Goal: Check status: Check status

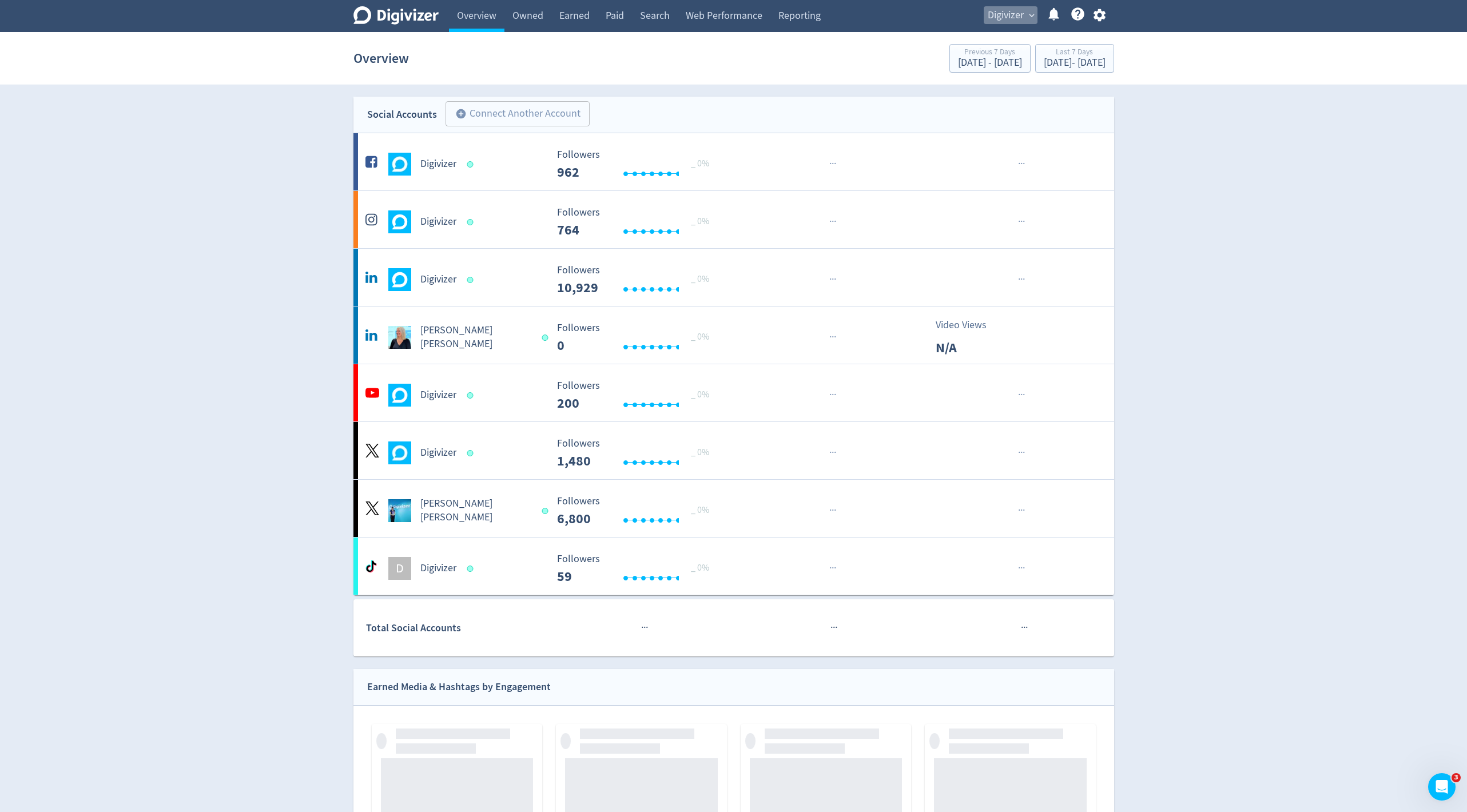
click at [1026, 19] on span "expand_more" at bounding box center [1032, 16] width 10 height 10
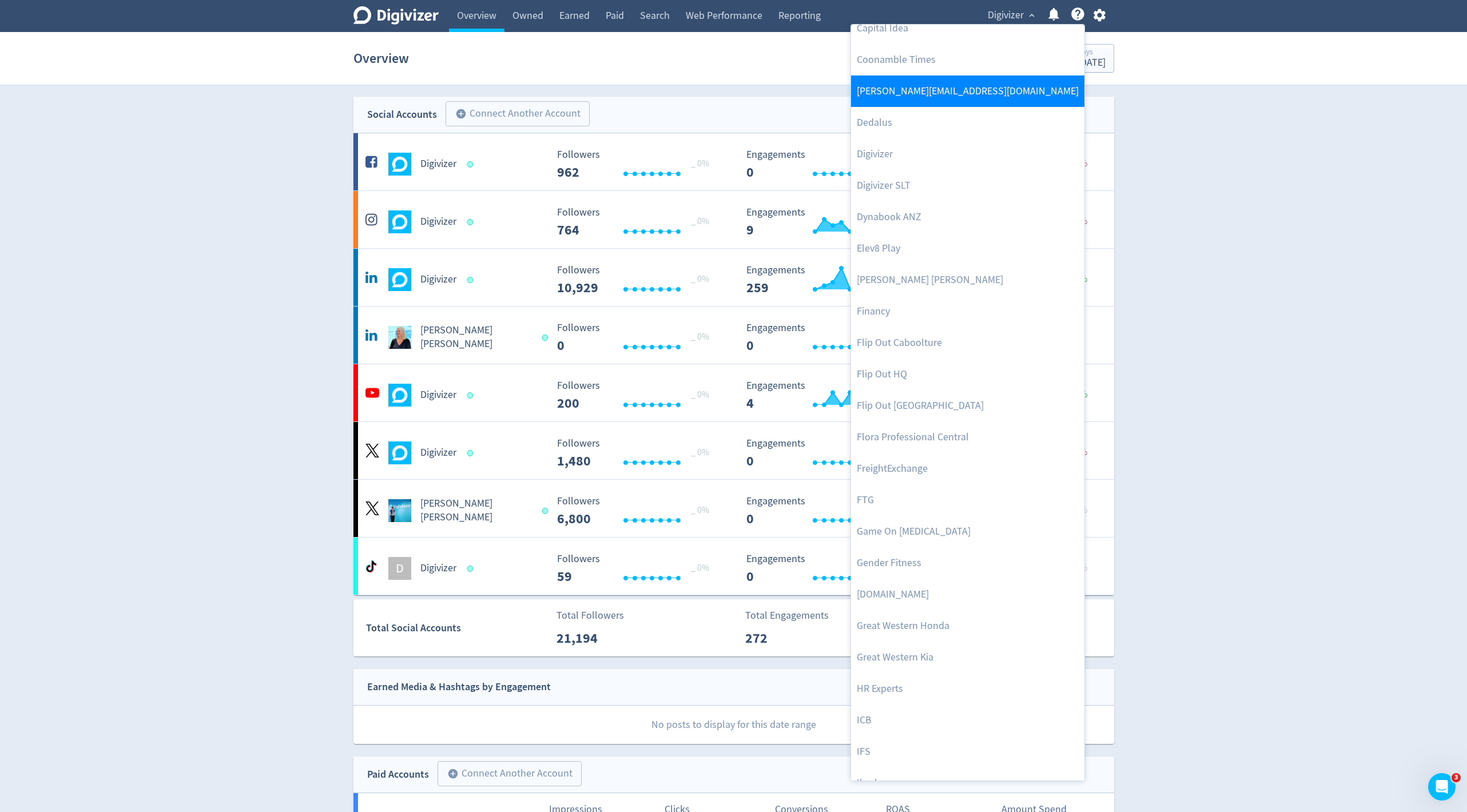
scroll to position [534, 0]
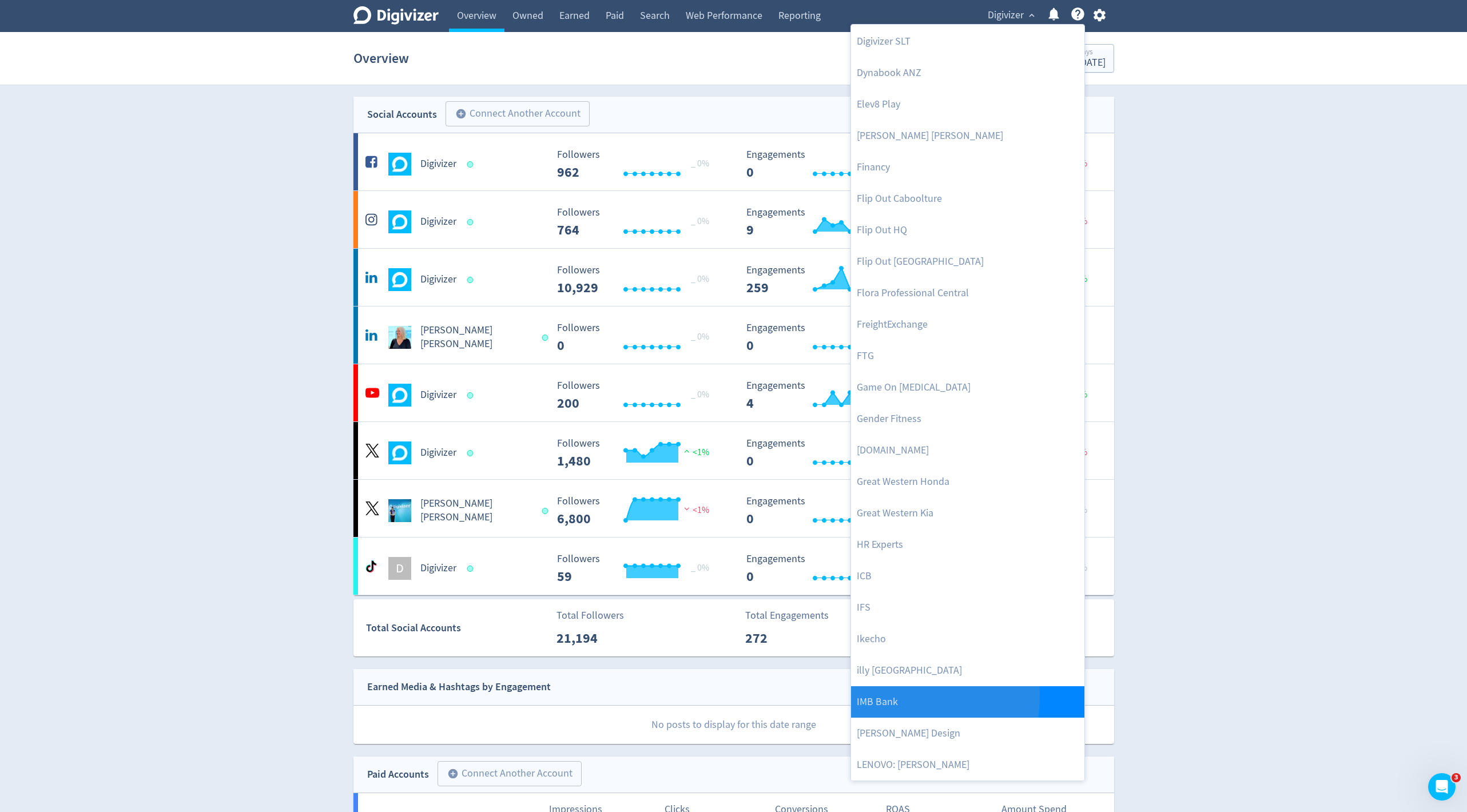
click at [875, 694] on link "IMB Bank" at bounding box center [967, 702] width 233 height 31
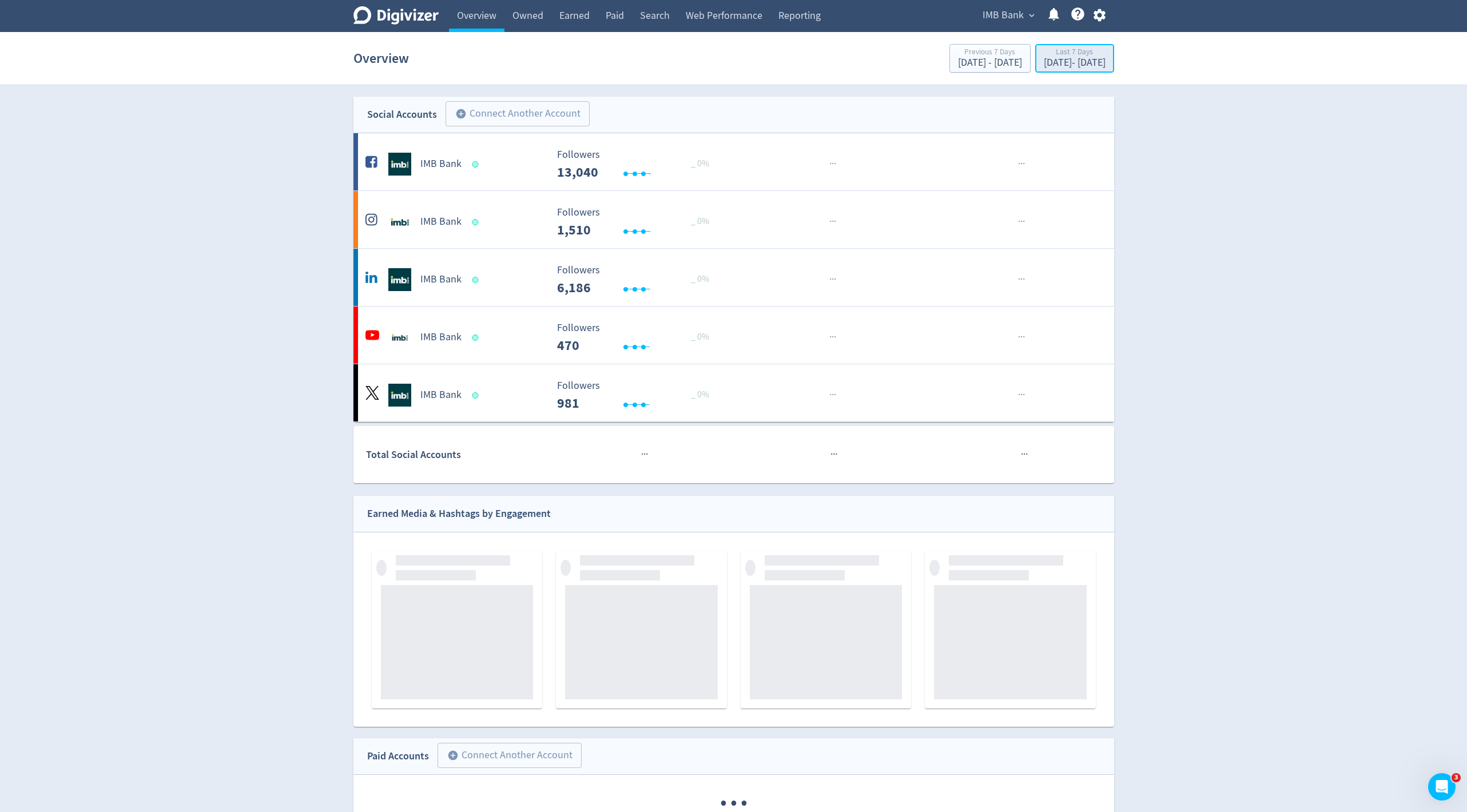
click at [1044, 63] on div "[DATE] - [DATE]" at bounding box center [1074, 63] width 61 height 10
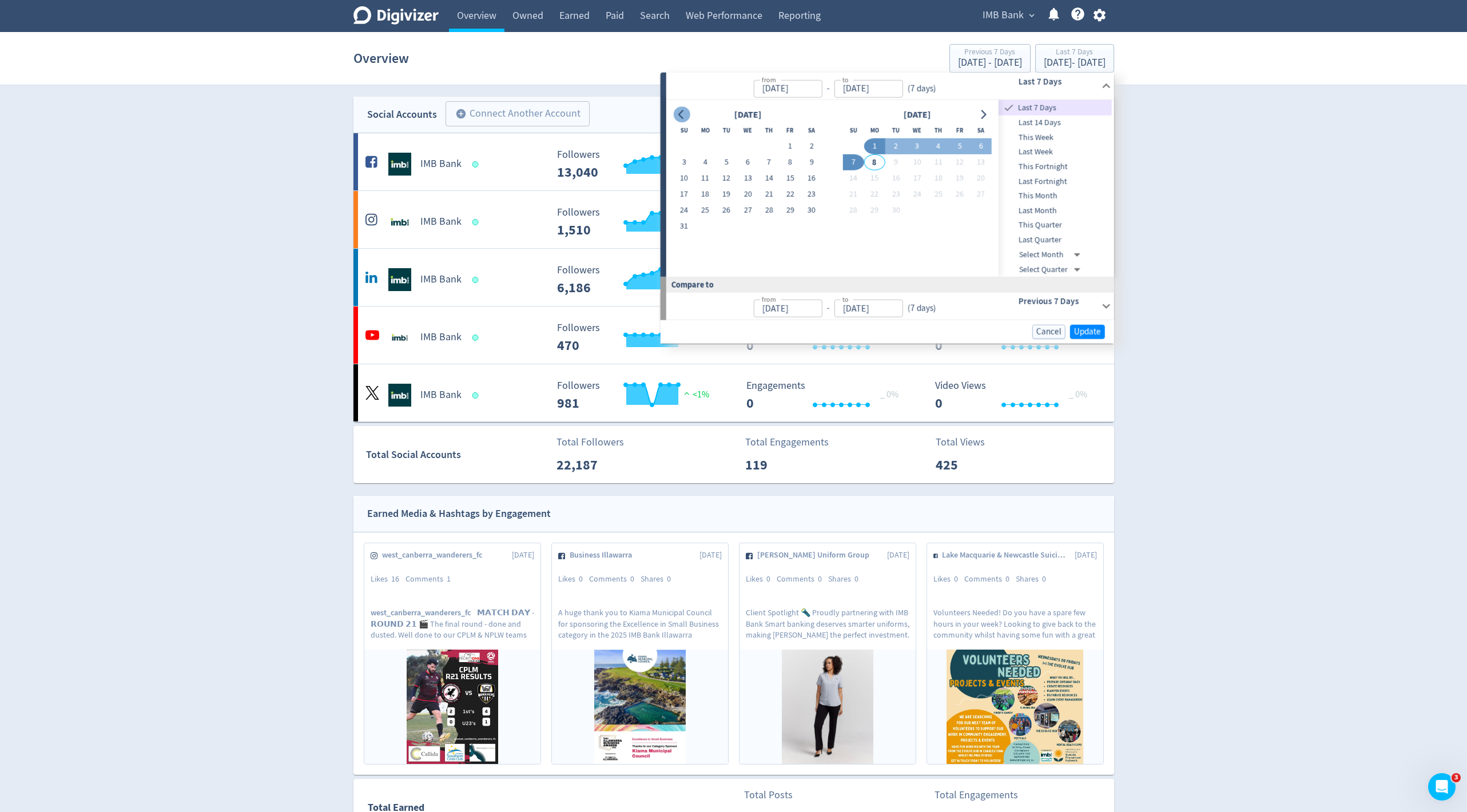
click at [681, 114] on icon "Go to previous month" at bounding box center [682, 115] width 9 height 9
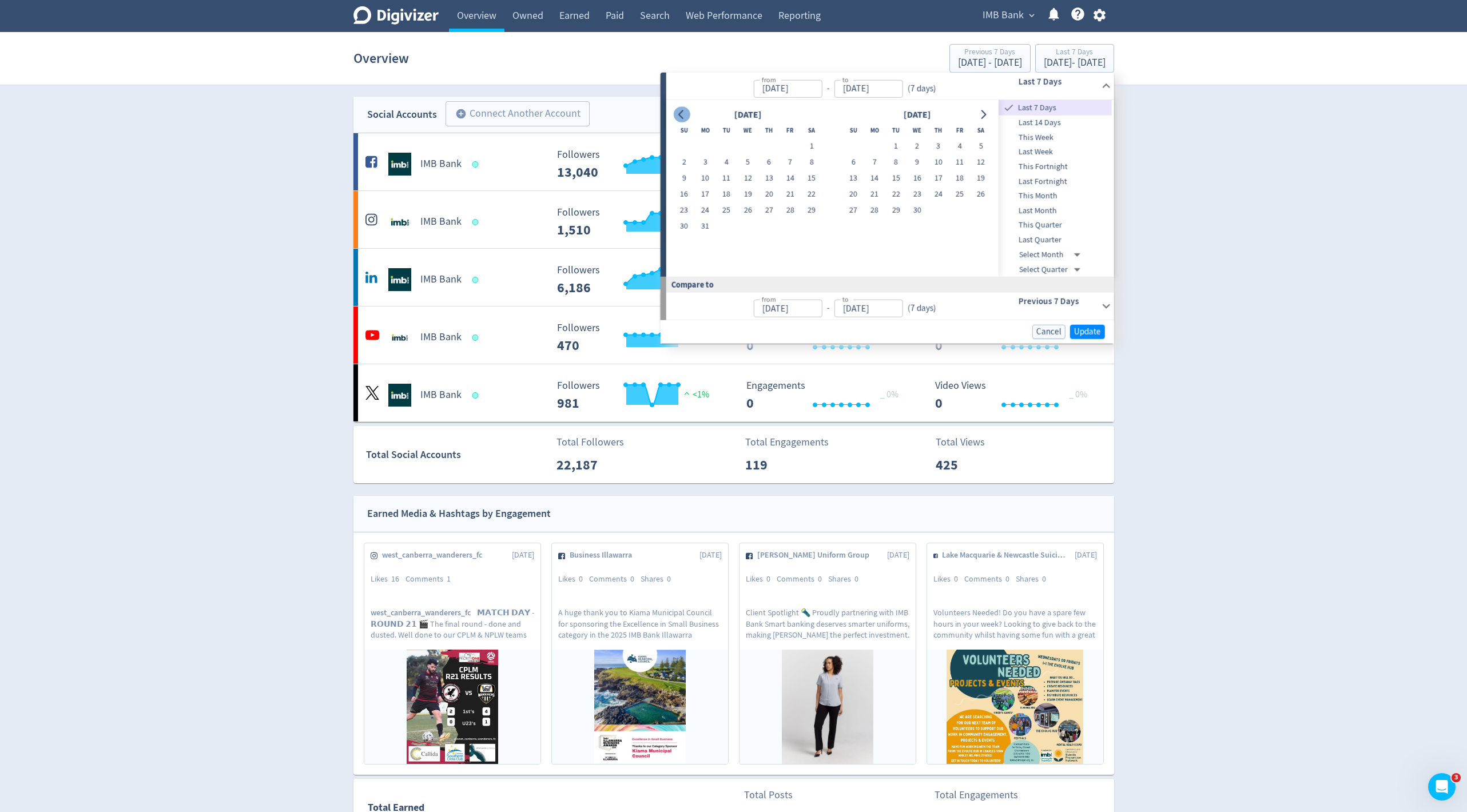
click at [681, 114] on icon "Go to previous month" at bounding box center [682, 115] width 9 height 9
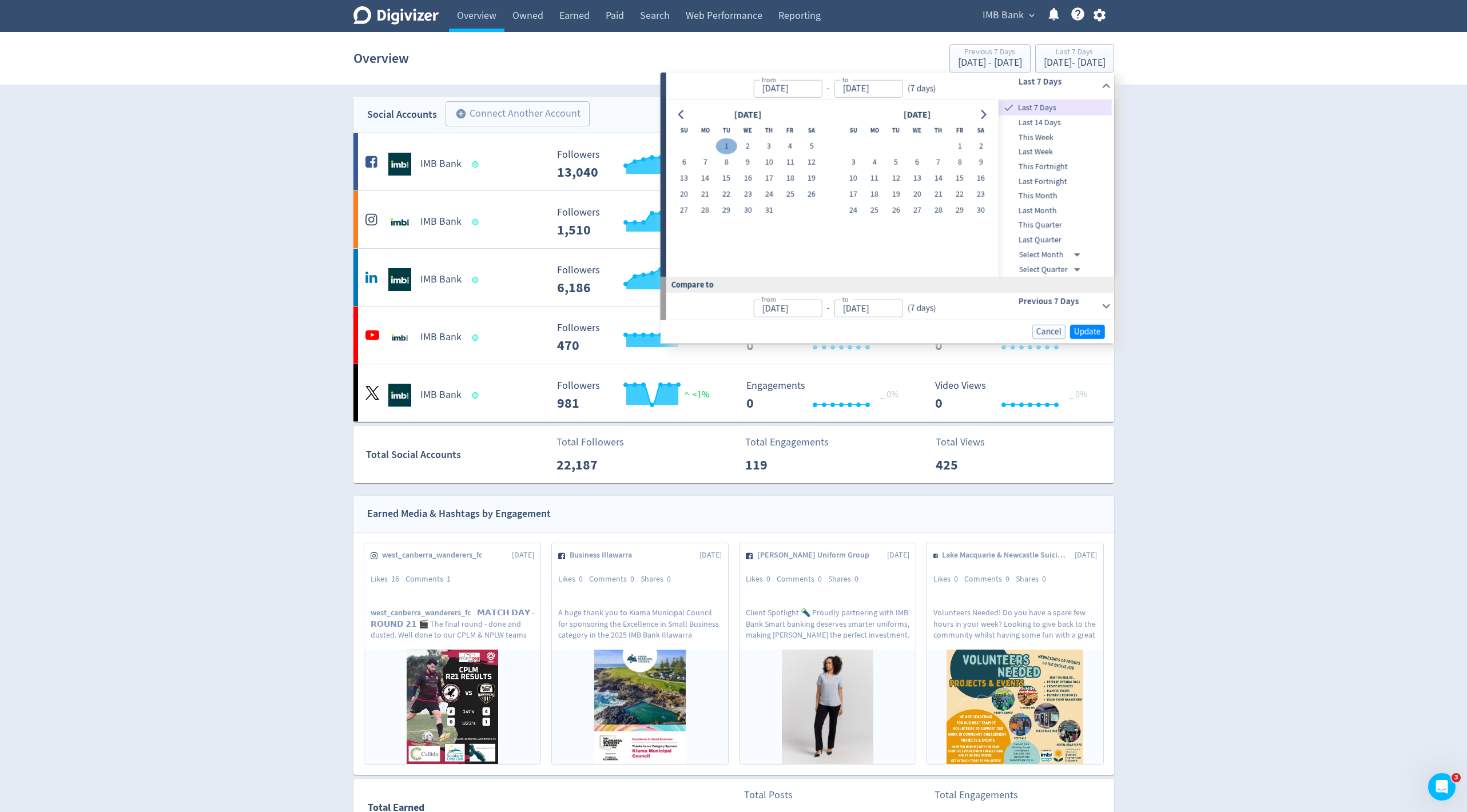
click at [725, 147] on button "1" at bounding box center [726, 146] width 21 height 16
type input "[DATE]"
click at [986, 110] on icon "Go to next month" at bounding box center [983, 115] width 9 height 9
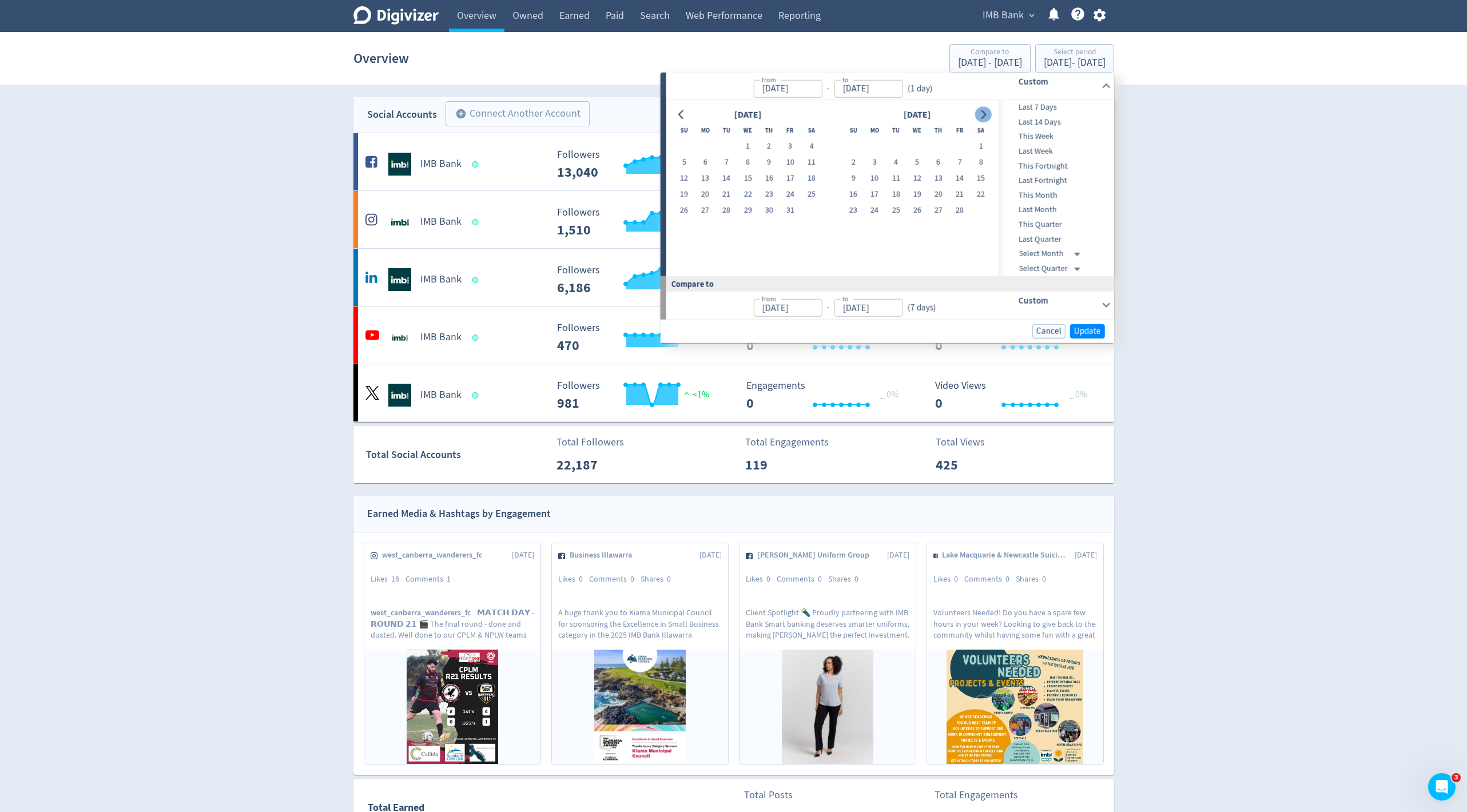
click at [986, 110] on icon "Go to next month" at bounding box center [983, 115] width 9 height 9
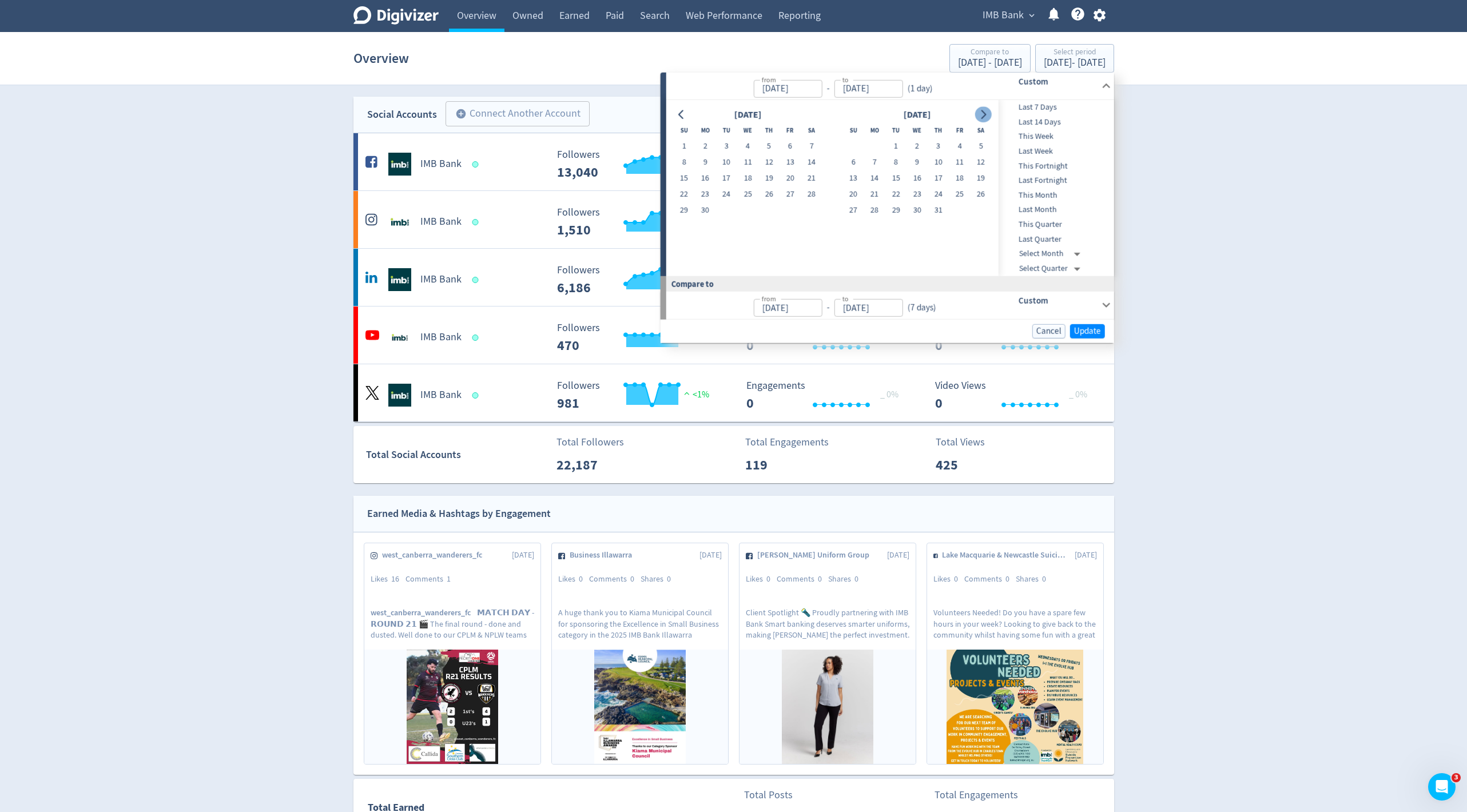
click at [986, 110] on icon "Go to next month" at bounding box center [983, 115] width 9 height 9
click at [850, 159] on button "7" at bounding box center [853, 162] width 21 height 16
type input "[DATE]"
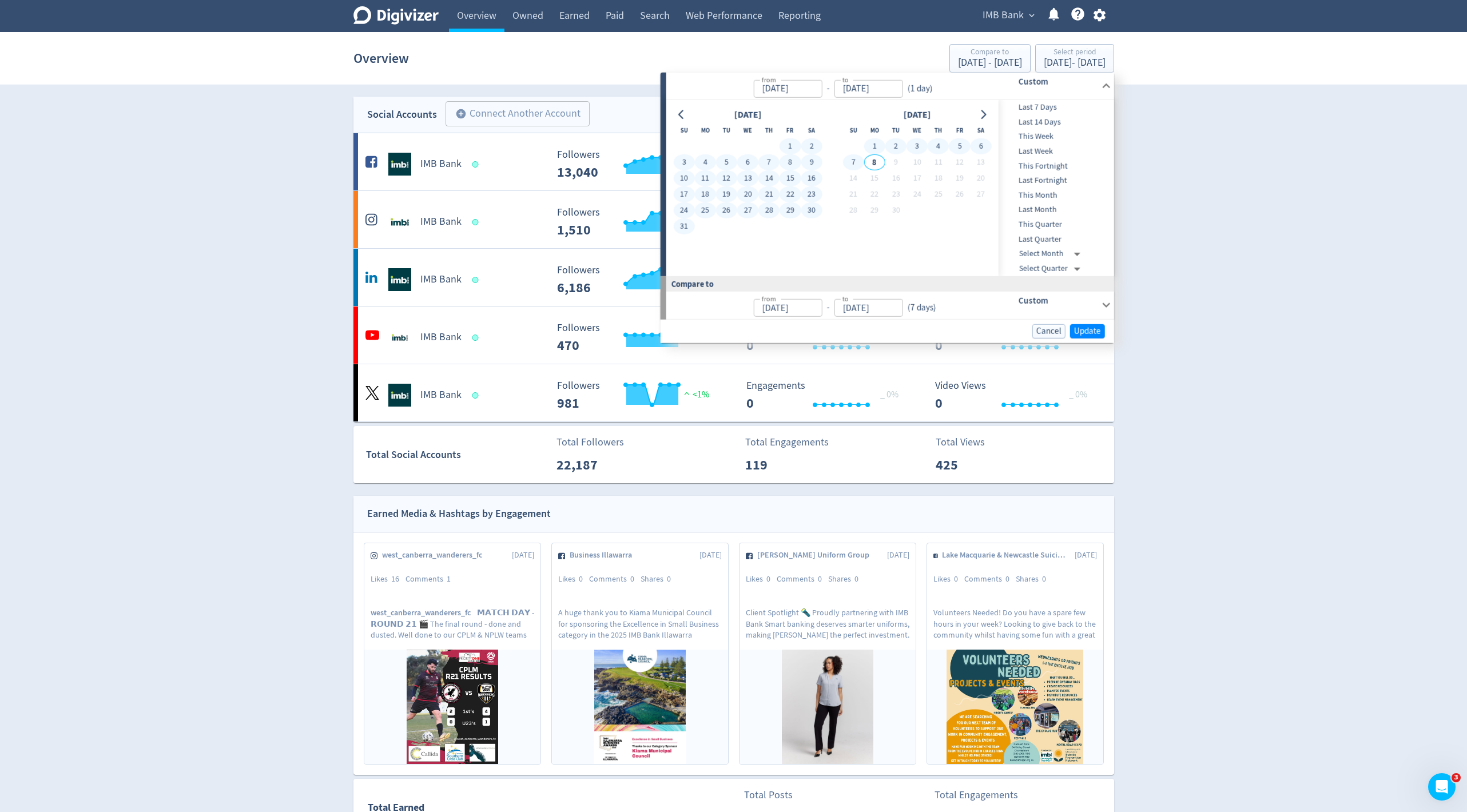
type input "[DATE]"
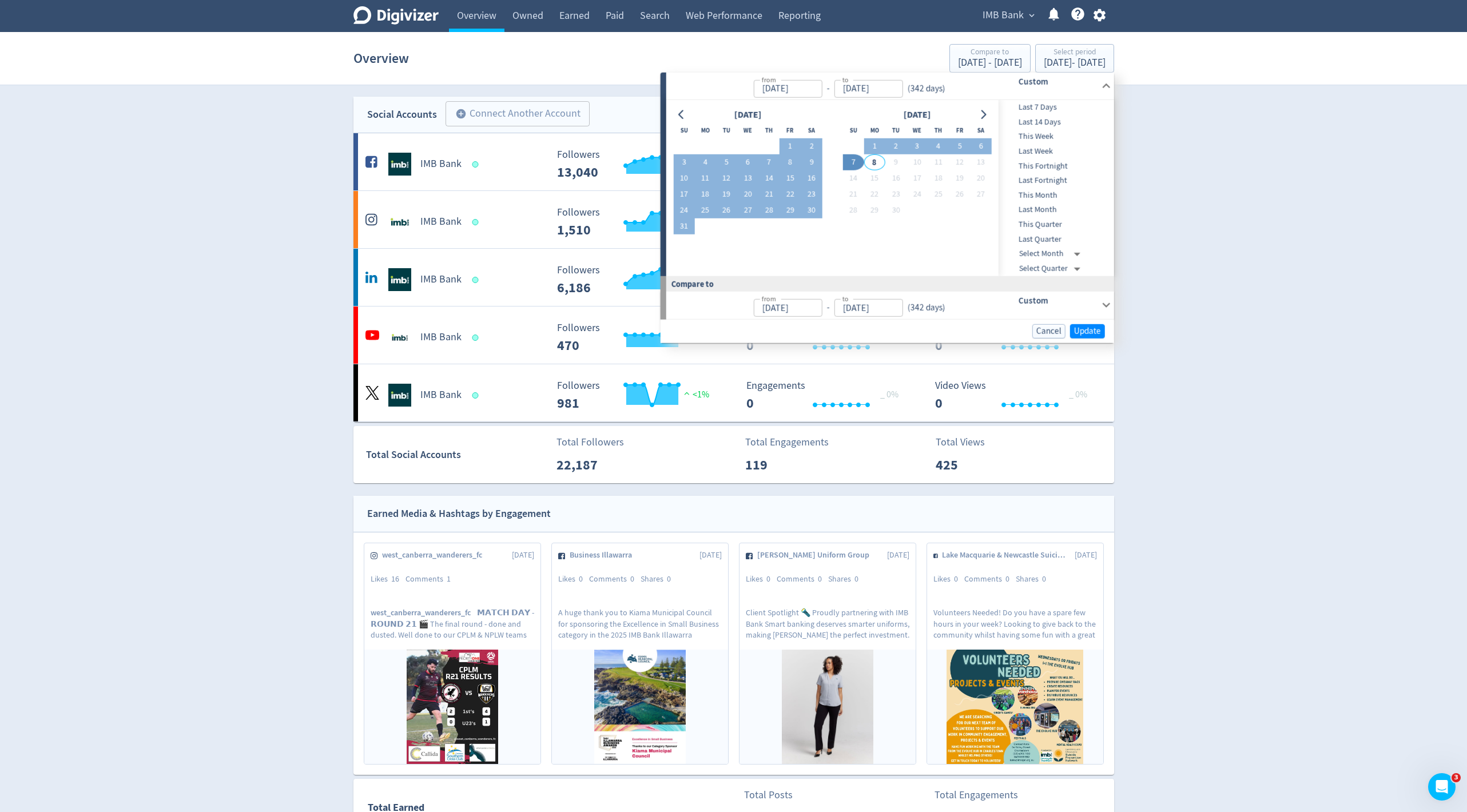
click at [1092, 319] on div "Cancel Update" at bounding box center [886, 330] width 453 height 23
click at [1092, 327] on span "Update" at bounding box center [1087, 330] width 27 height 8
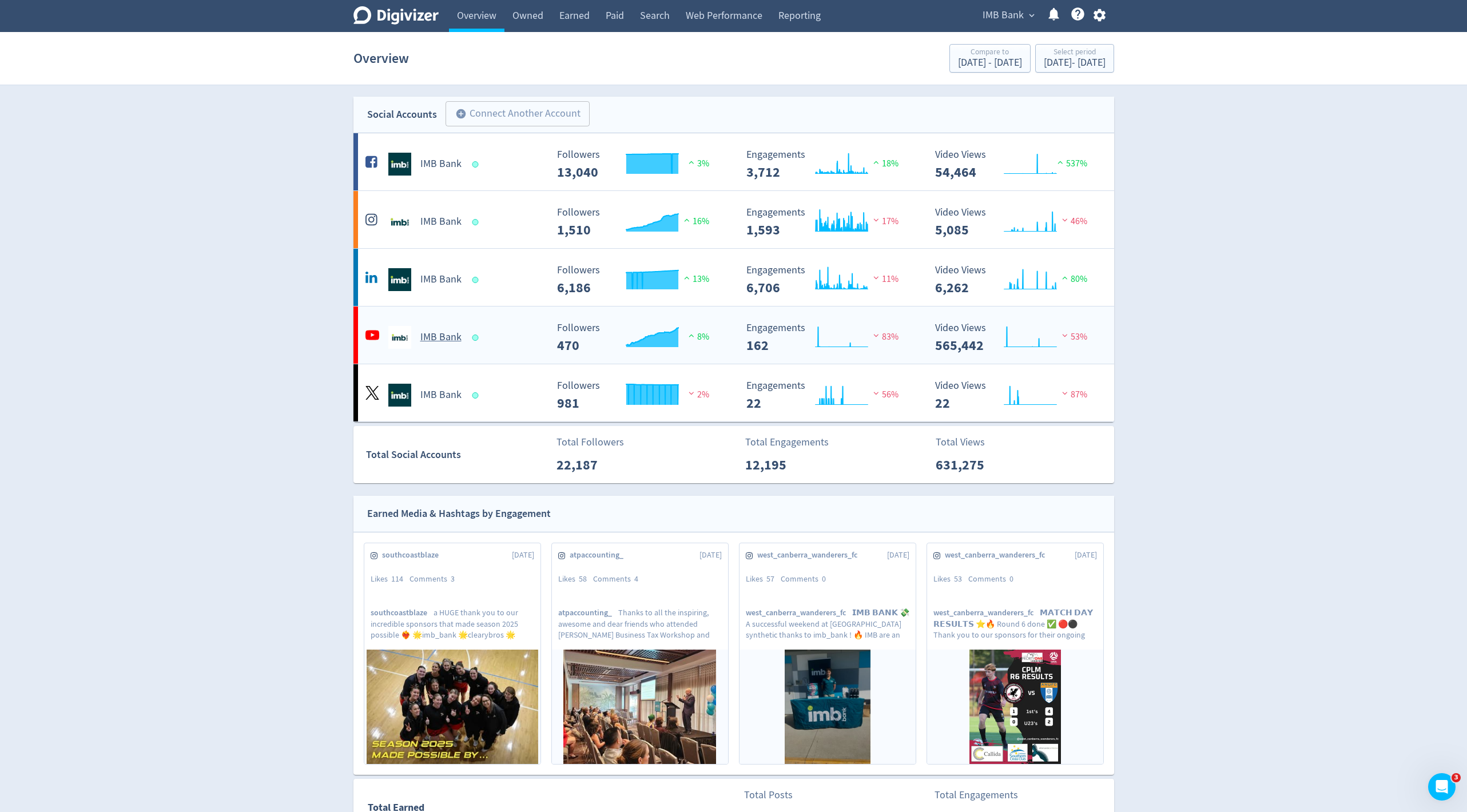
click at [632, 315] on div "Created with Highcharts 10.3.3 Followers 470 8%" at bounding box center [641, 333] width 190 height 40
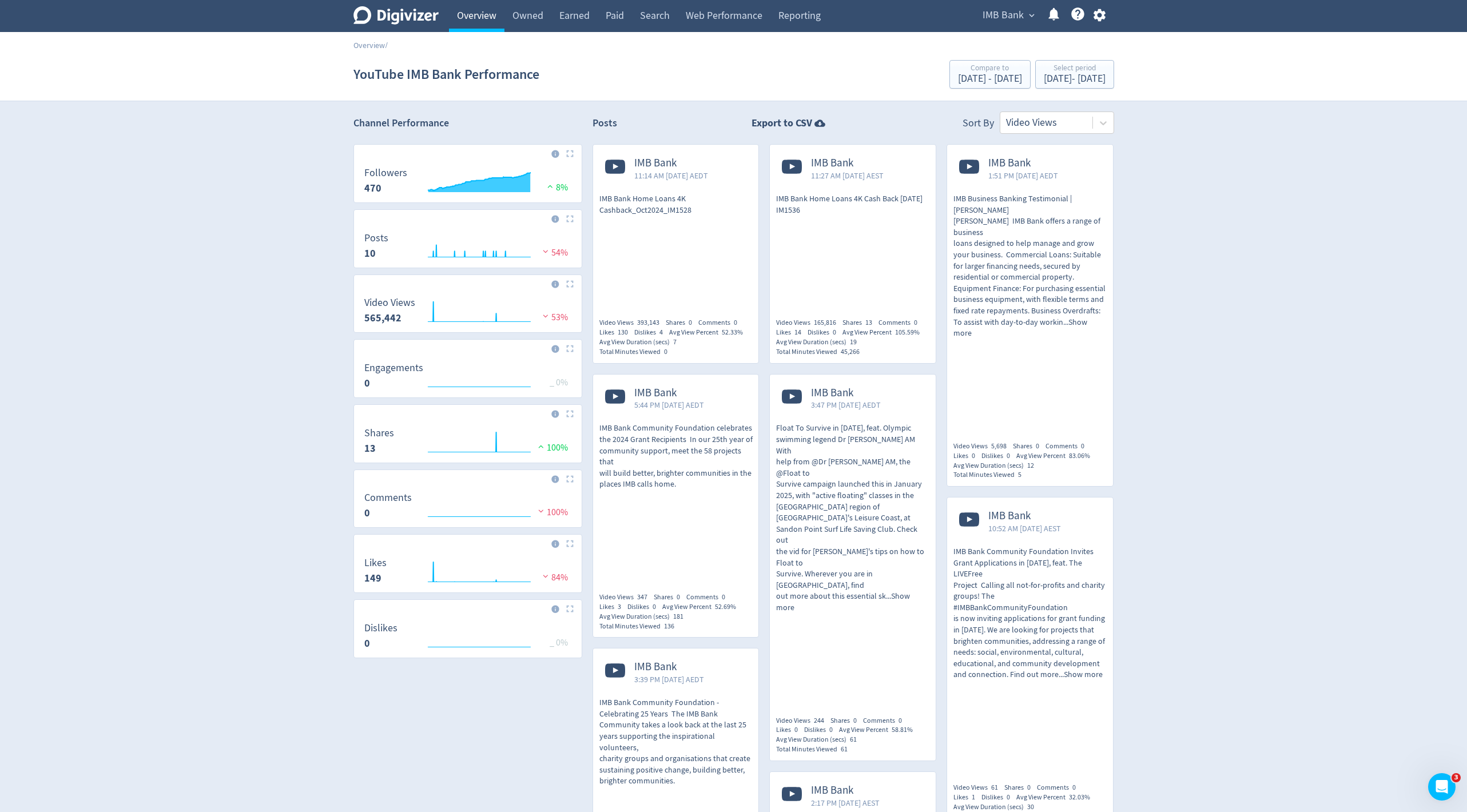
click at [486, 19] on link "Overview" at bounding box center [477, 16] width 55 height 32
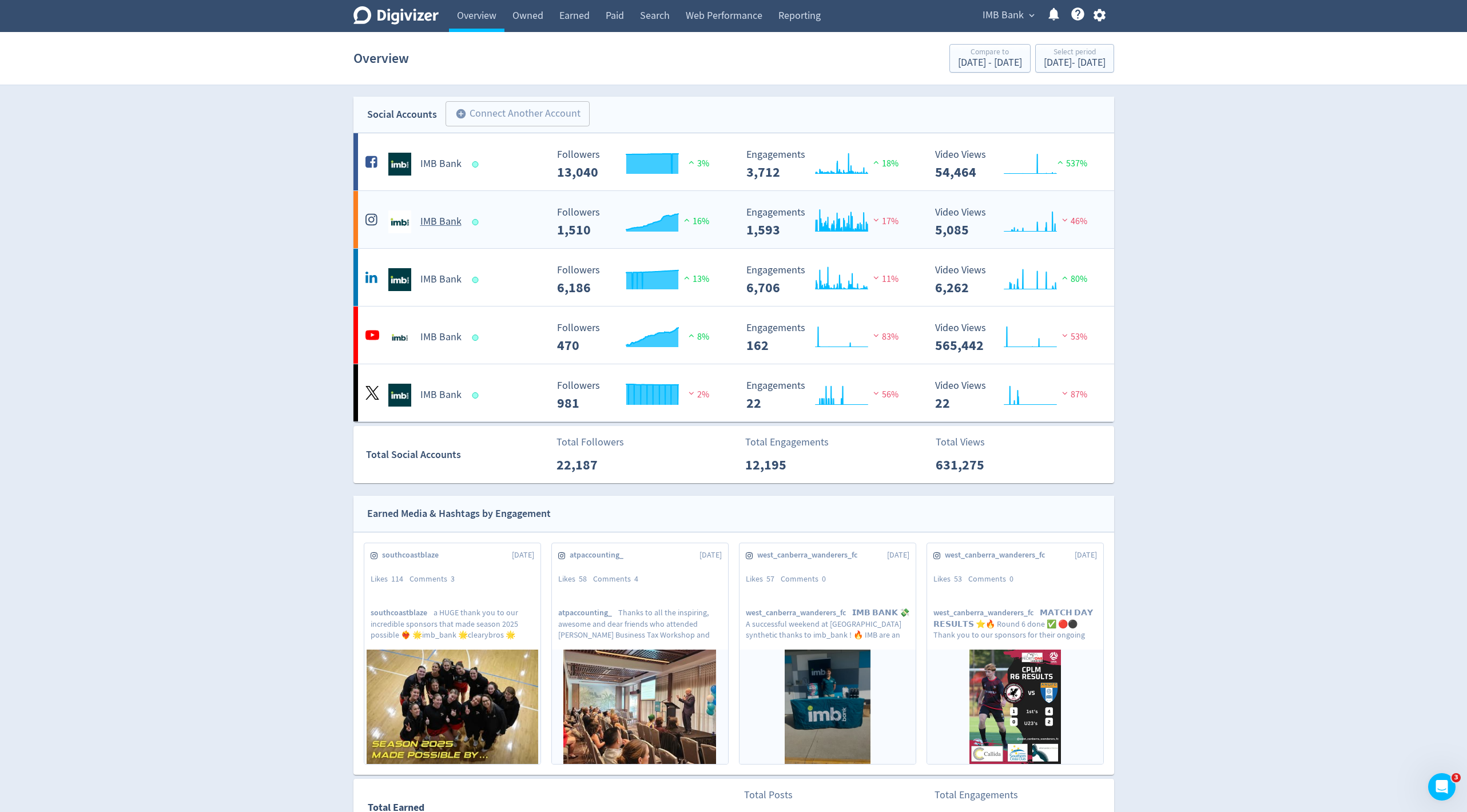
click at [630, 233] on rect "\a Followers\a 1,510\a" at bounding box center [637, 222] width 172 height 30
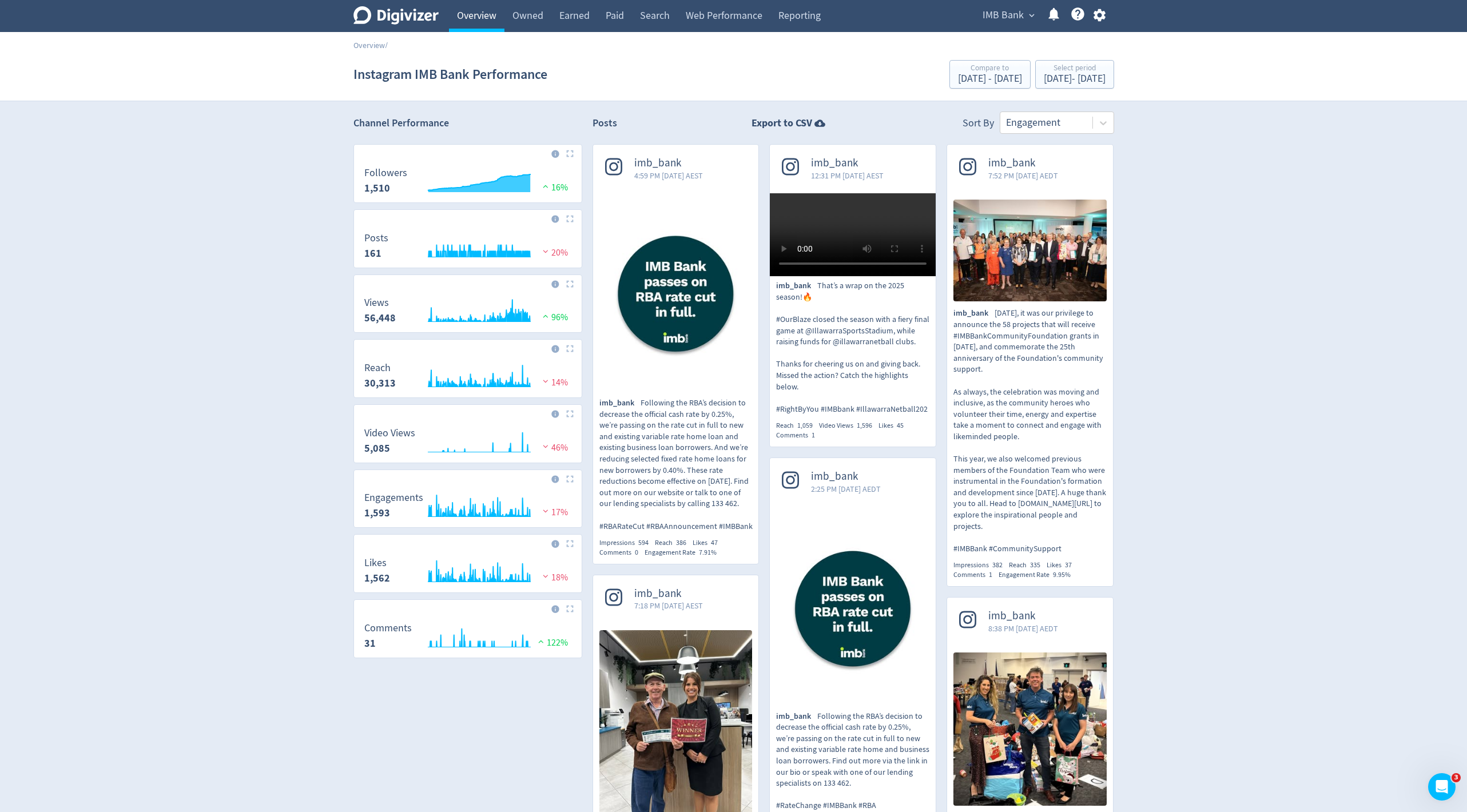
click at [482, 13] on link "Overview" at bounding box center [477, 16] width 55 height 32
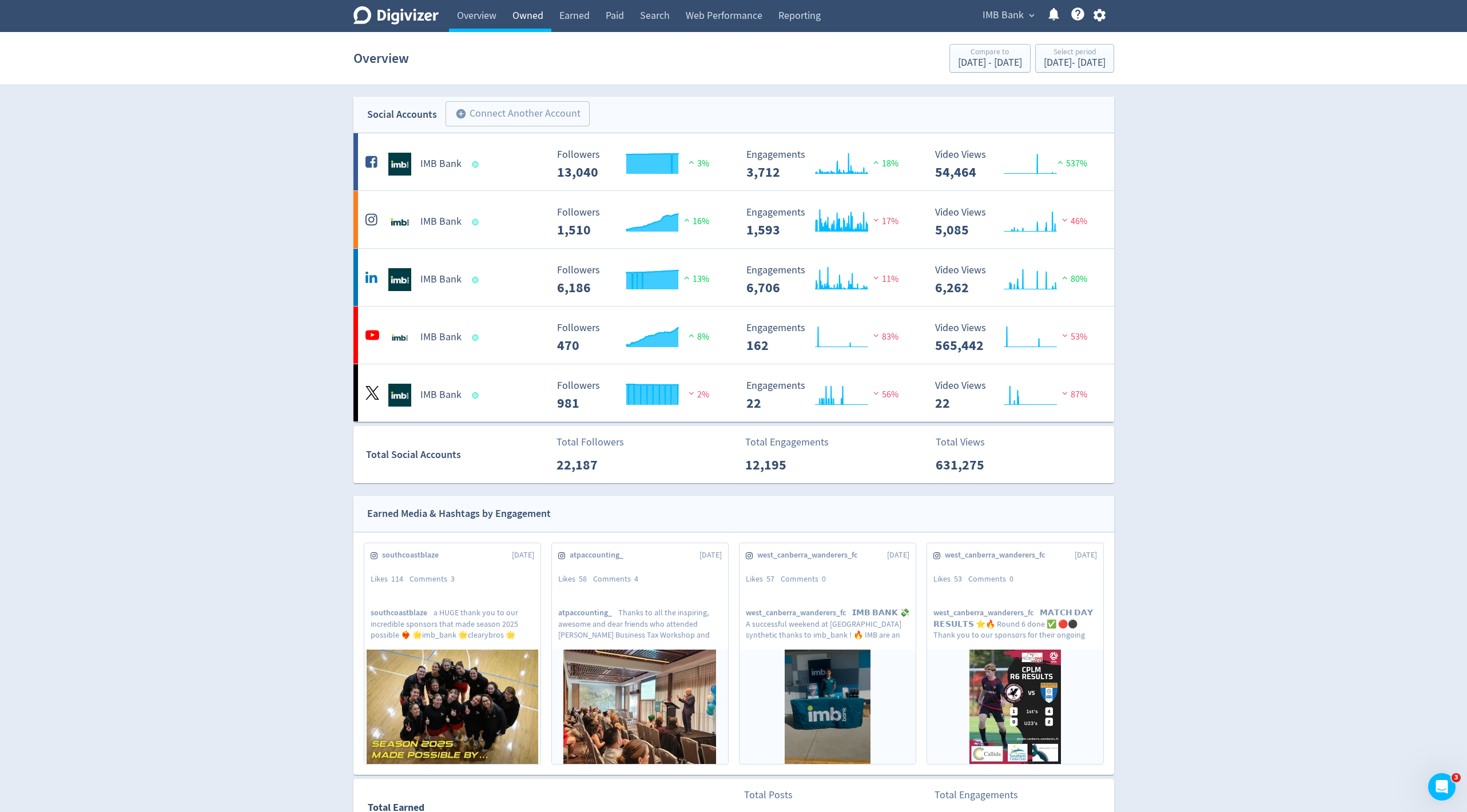
click at [542, 11] on link "Owned" at bounding box center [527, 16] width 47 height 32
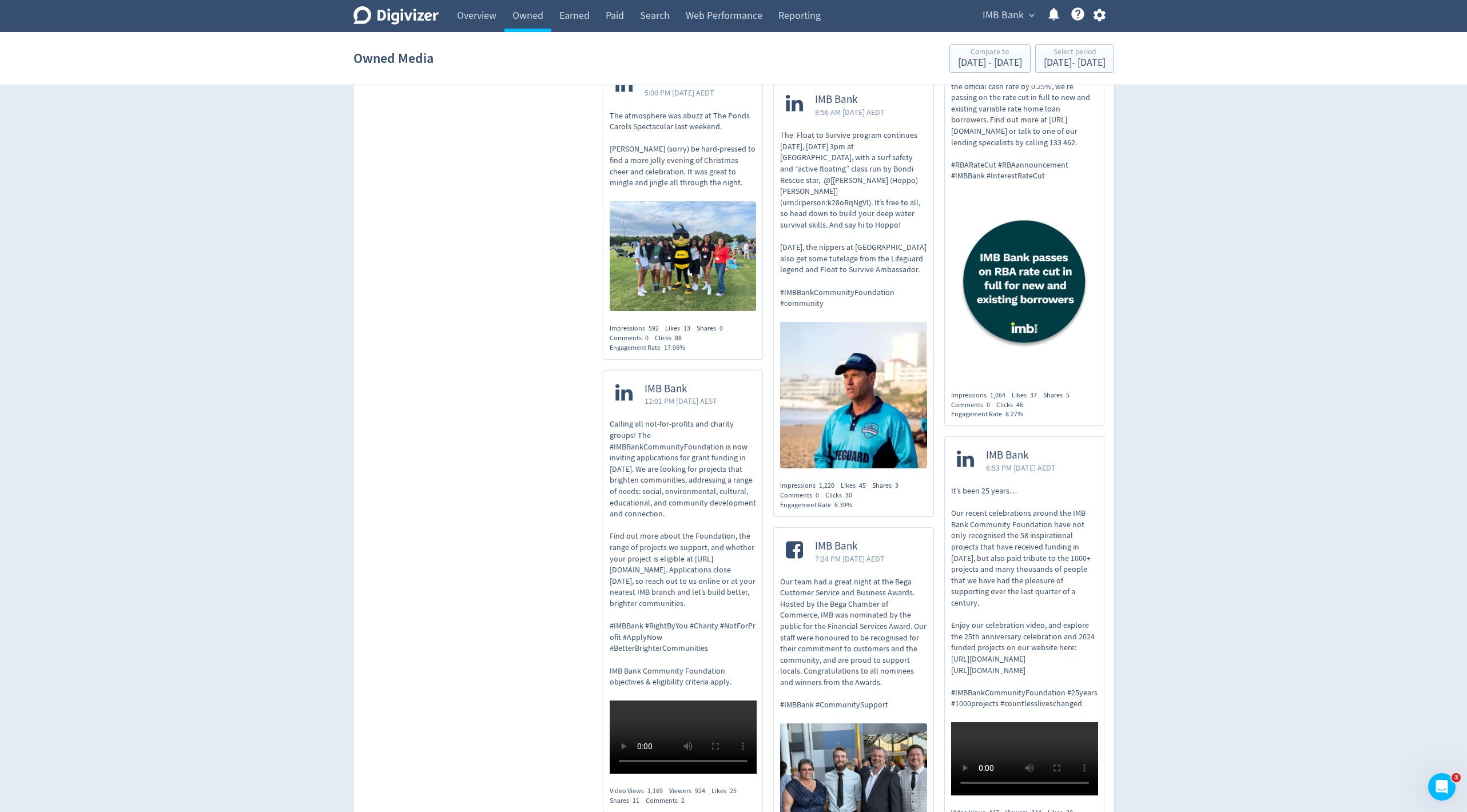
scroll to position [4398, 0]
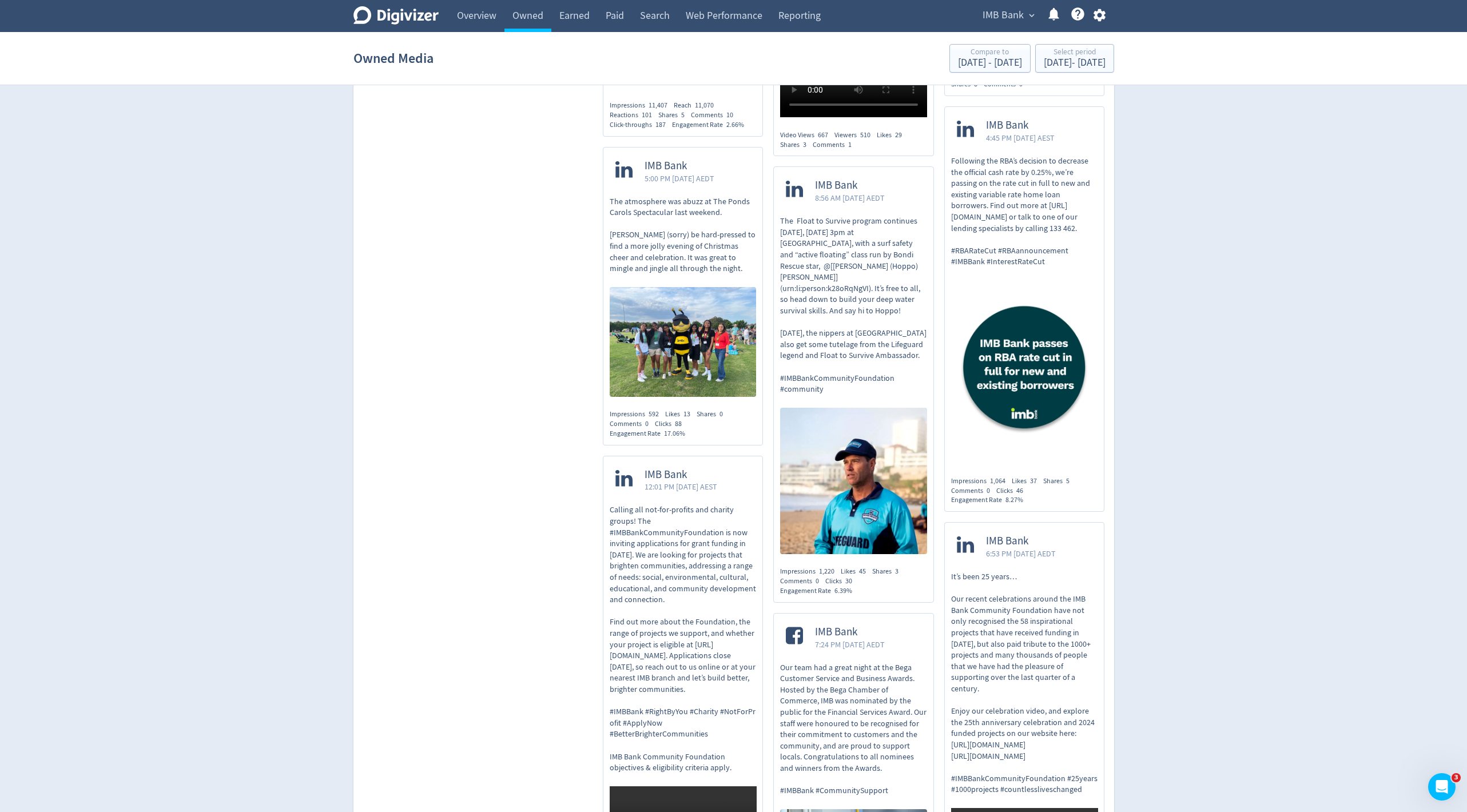
drag, startPoint x: 904, startPoint y: 347, endPoint x: 895, endPoint y: 342, distance: 10.3
click at [999, 18] on span "IMB Bank" at bounding box center [1002, 15] width 41 height 18
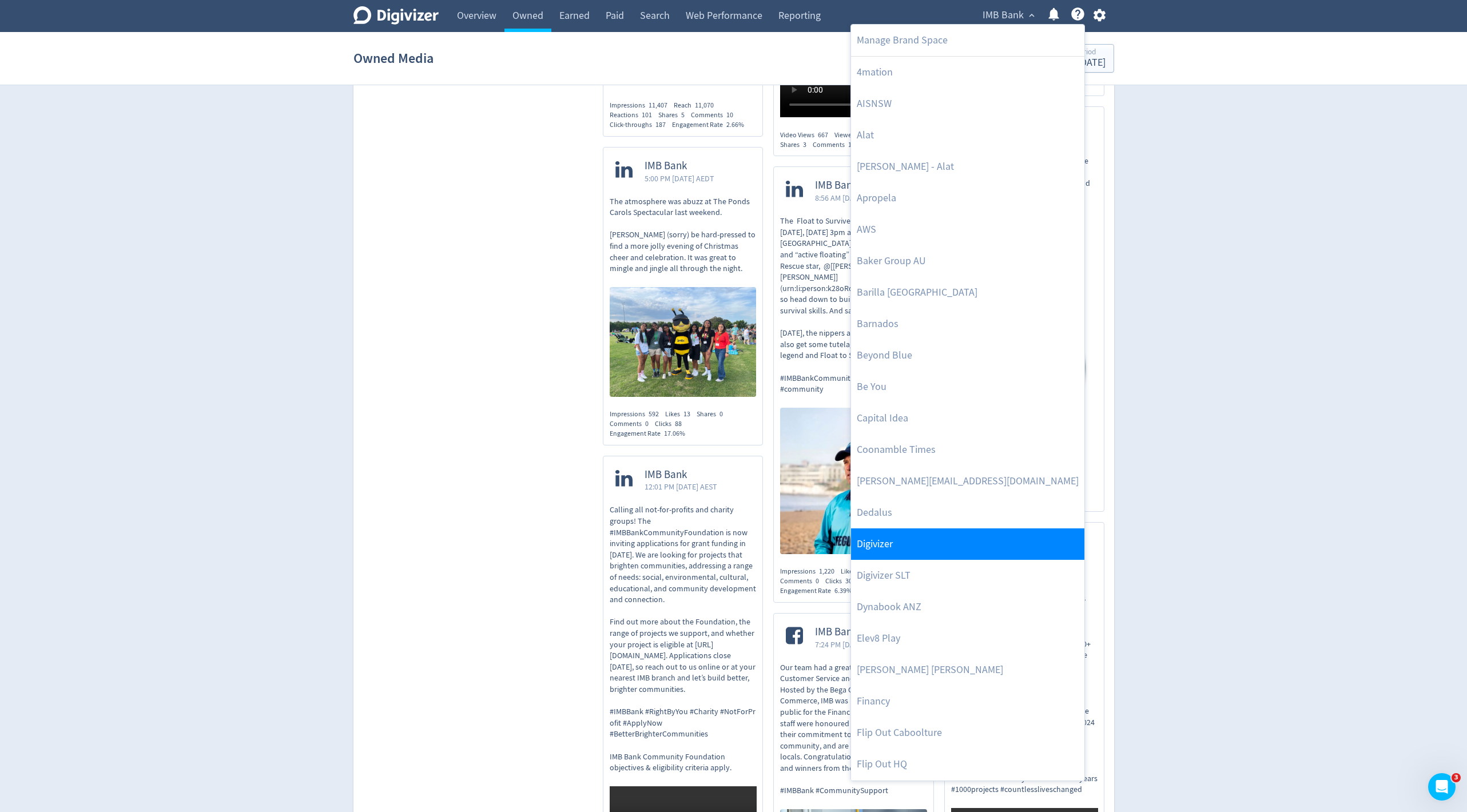
click at [890, 538] on link "Digivizer" at bounding box center [967, 544] width 233 height 31
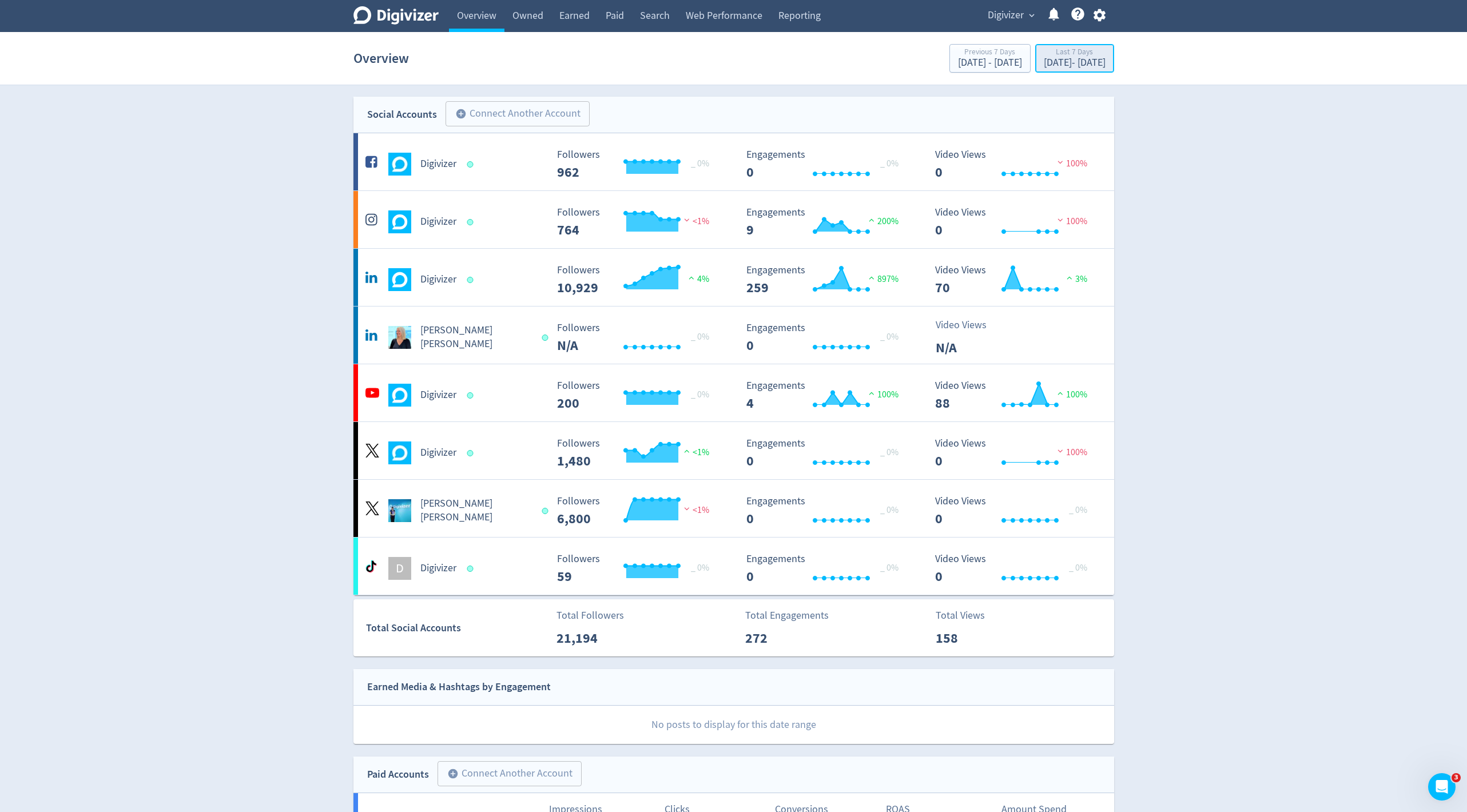
click at [1044, 55] on div "Last 7 Days" at bounding box center [1074, 52] width 61 height 10
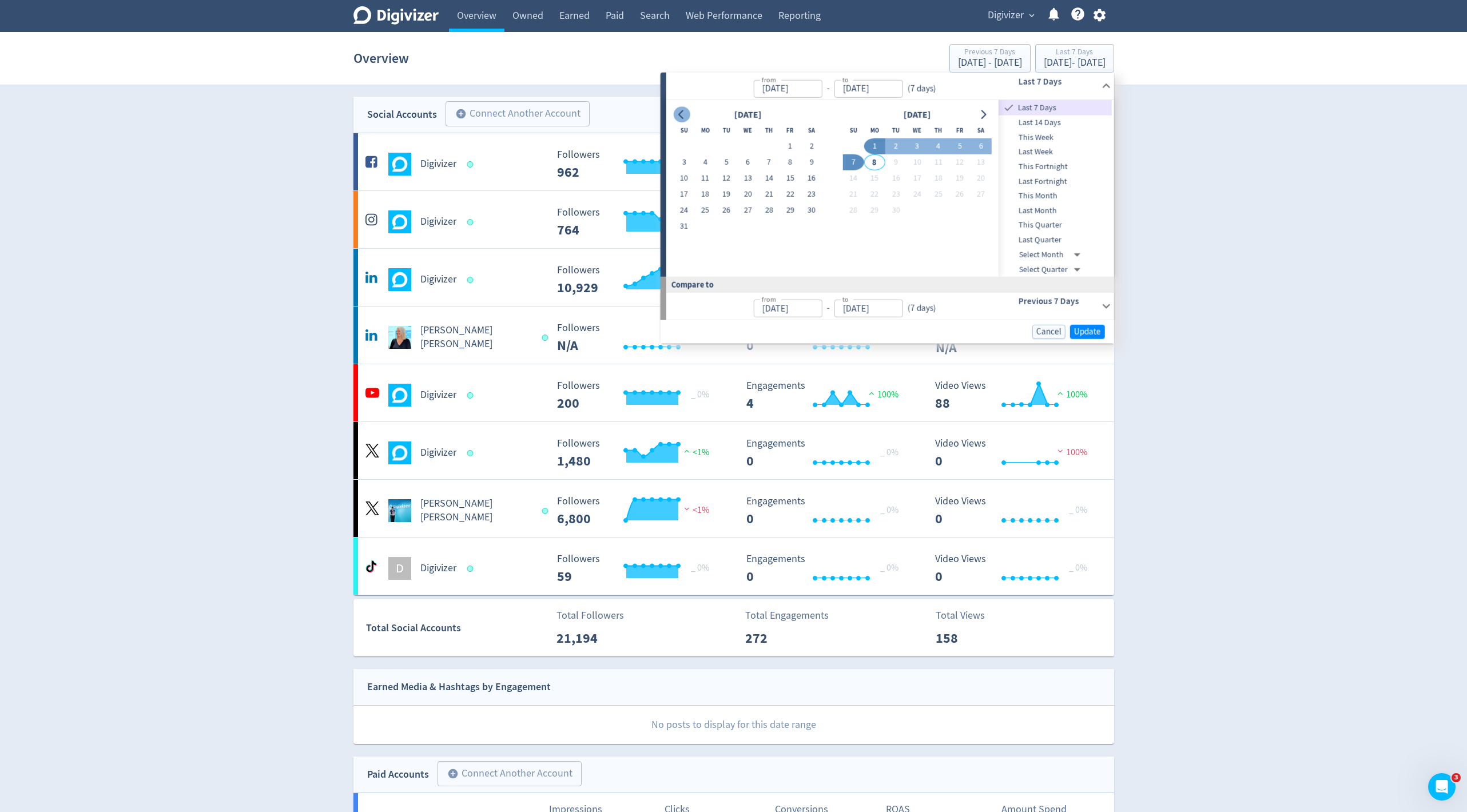
click at [685, 112] on icon "Go to previous month" at bounding box center [682, 115] width 9 height 9
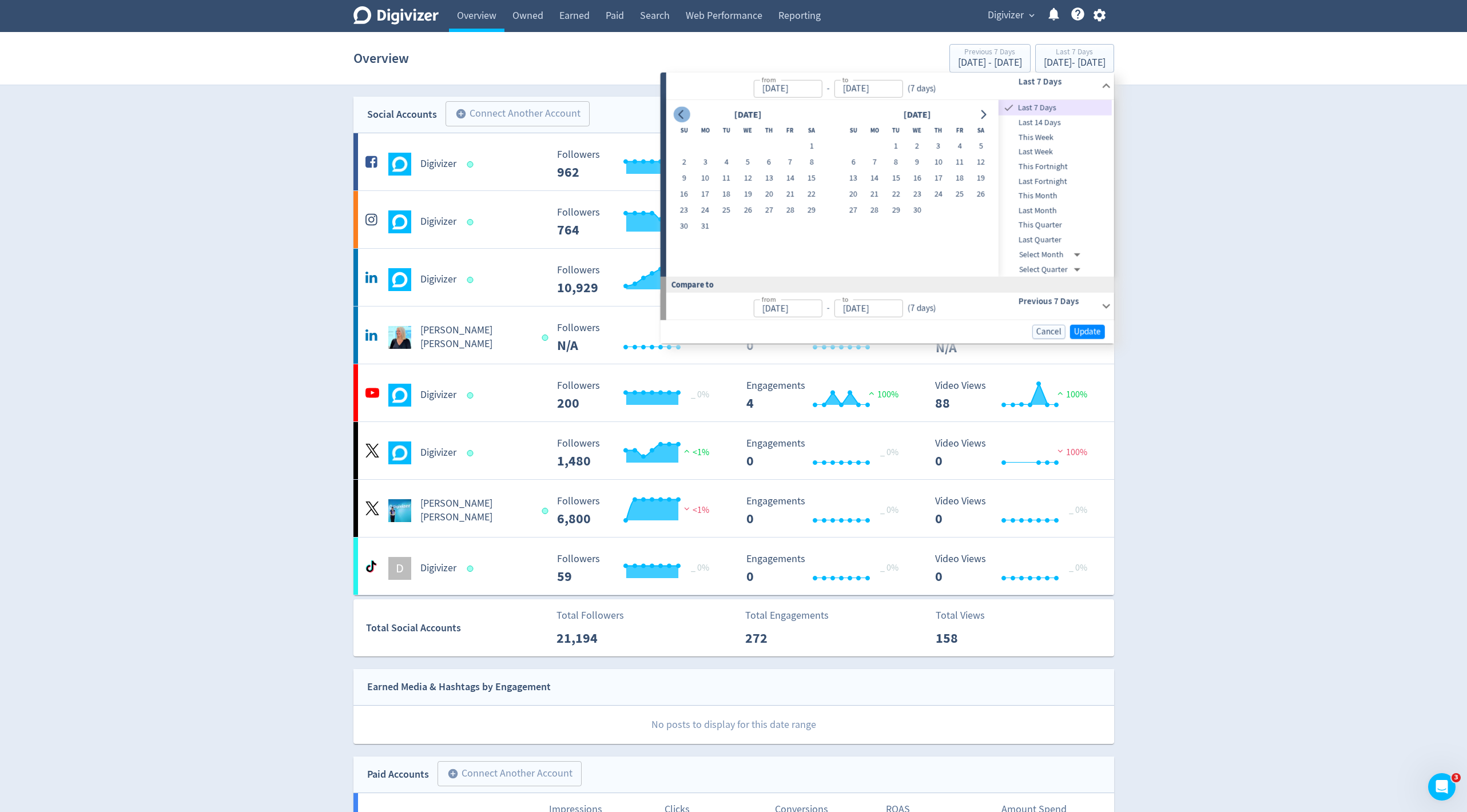
click at [685, 112] on icon "Go to previous month" at bounding box center [682, 115] width 9 height 9
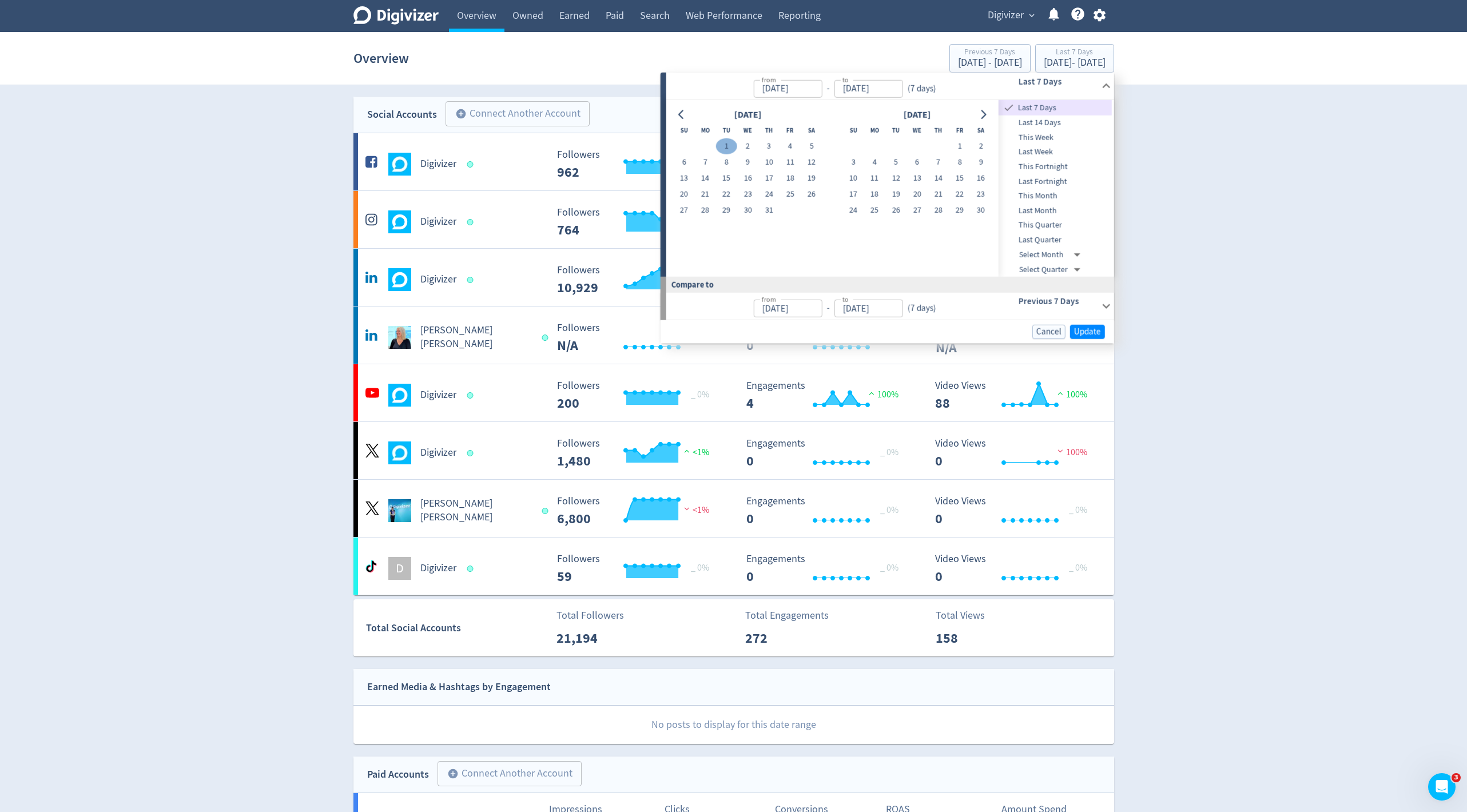
click at [726, 144] on button "1" at bounding box center [726, 146] width 21 height 16
type input "[DATE]"
click at [990, 114] on button "Go to next month" at bounding box center [983, 114] width 16 height 16
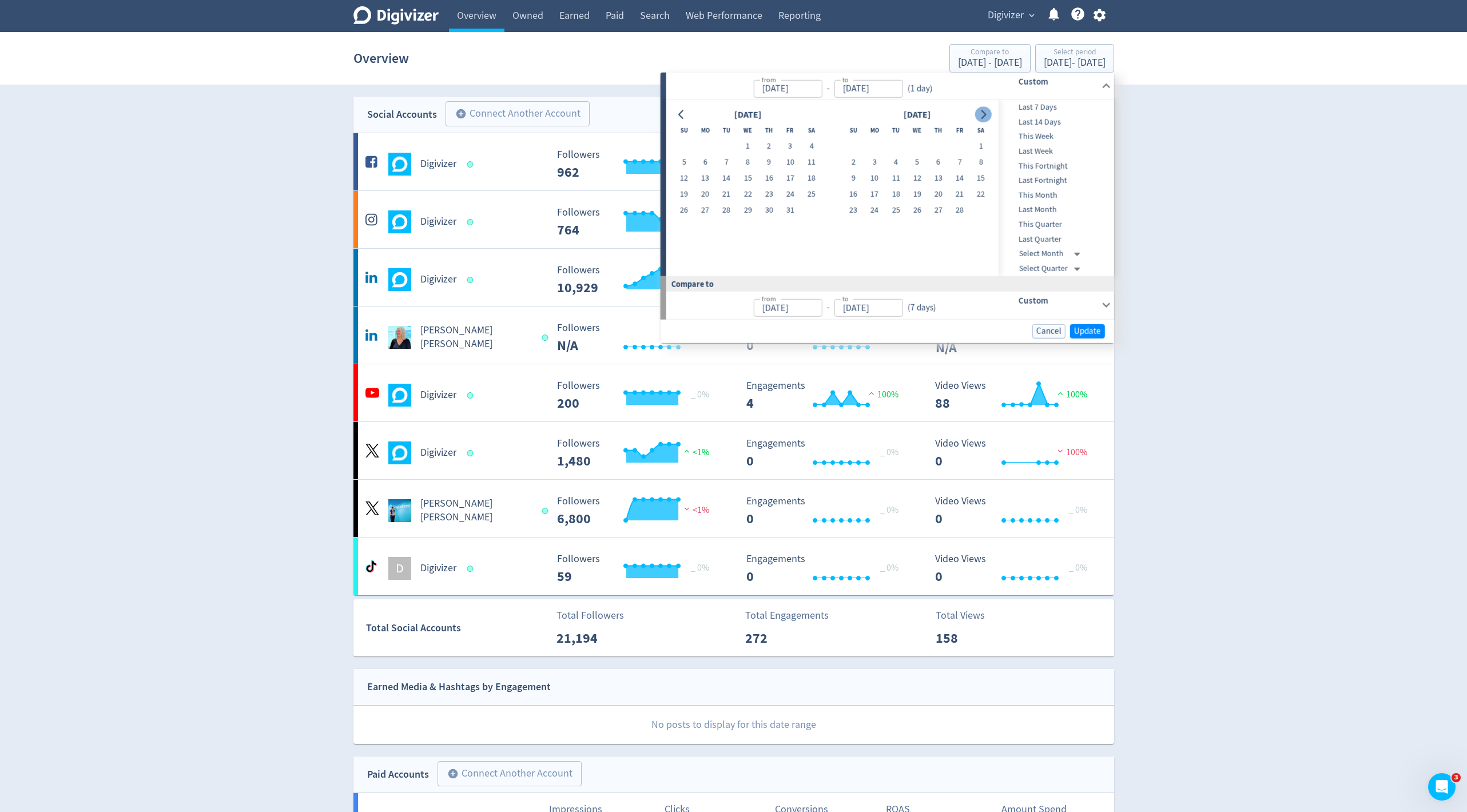
click at [990, 114] on button "Go to next month" at bounding box center [983, 114] width 16 height 16
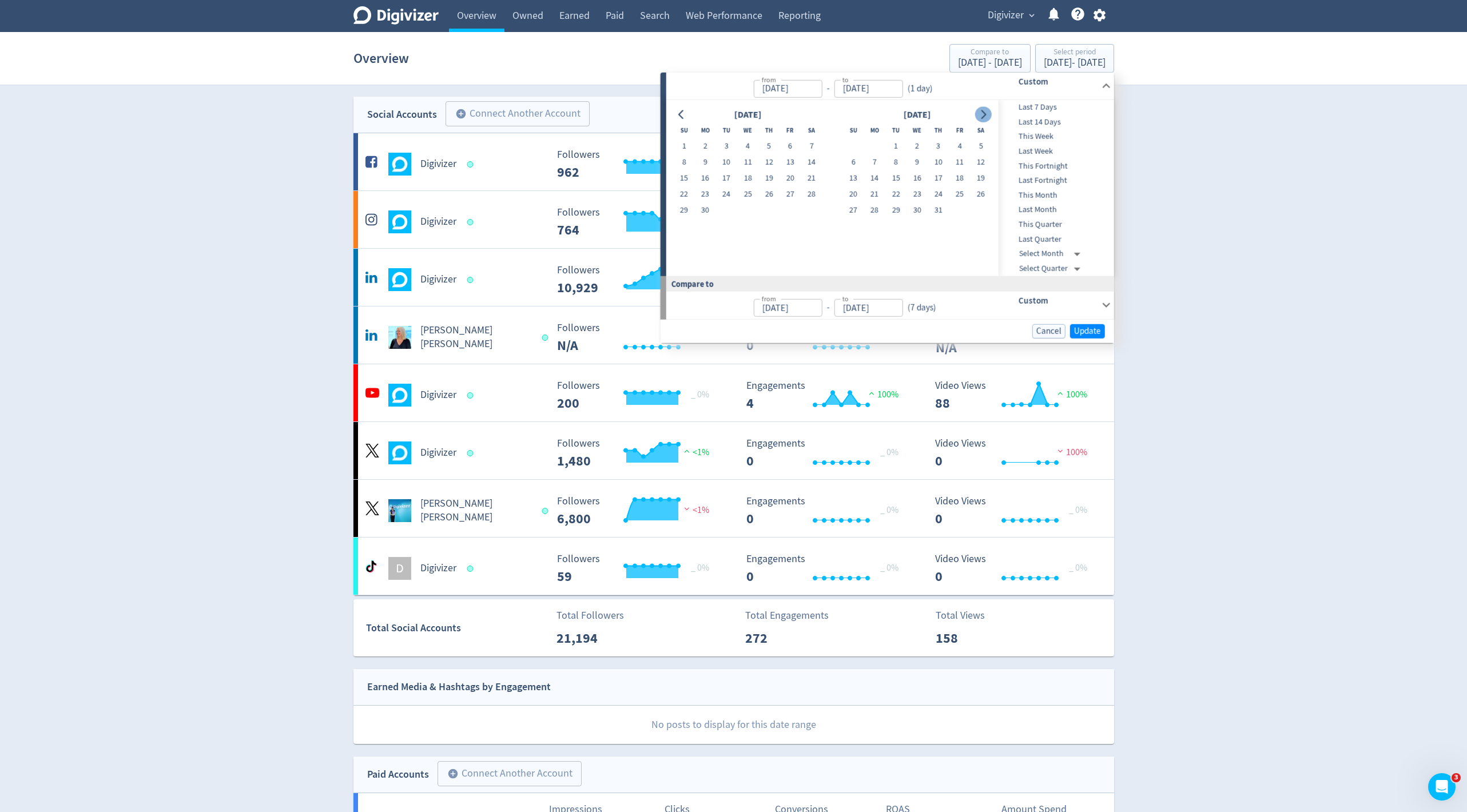
click at [990, 114] on button "Go to next month" at bounding box center [983, 114] width 16 height 16
click at [854, 158] on button "7" at bounding box center [853, 162] width 21 height 16
type input "[DATE]"
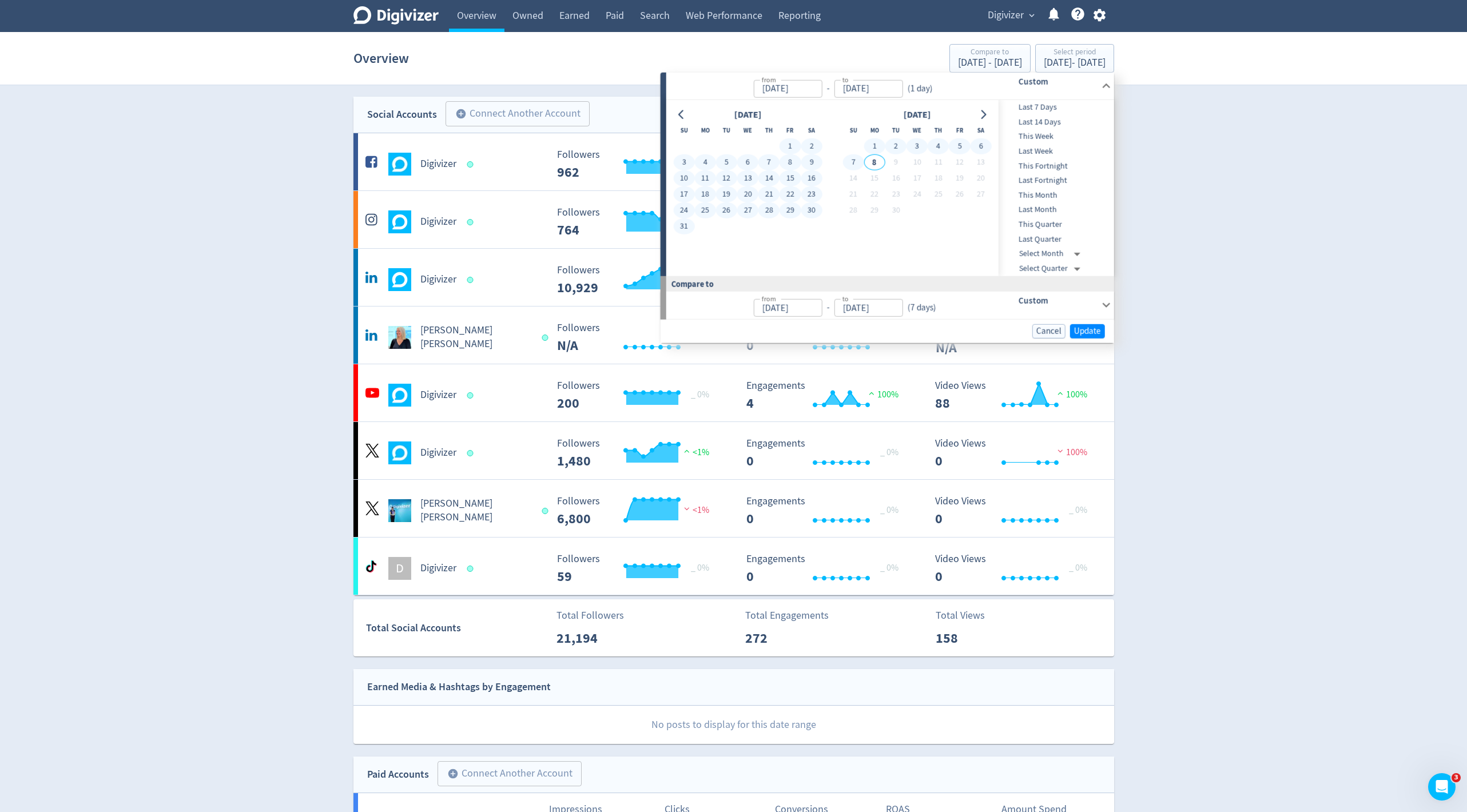
type input "[DATE]"
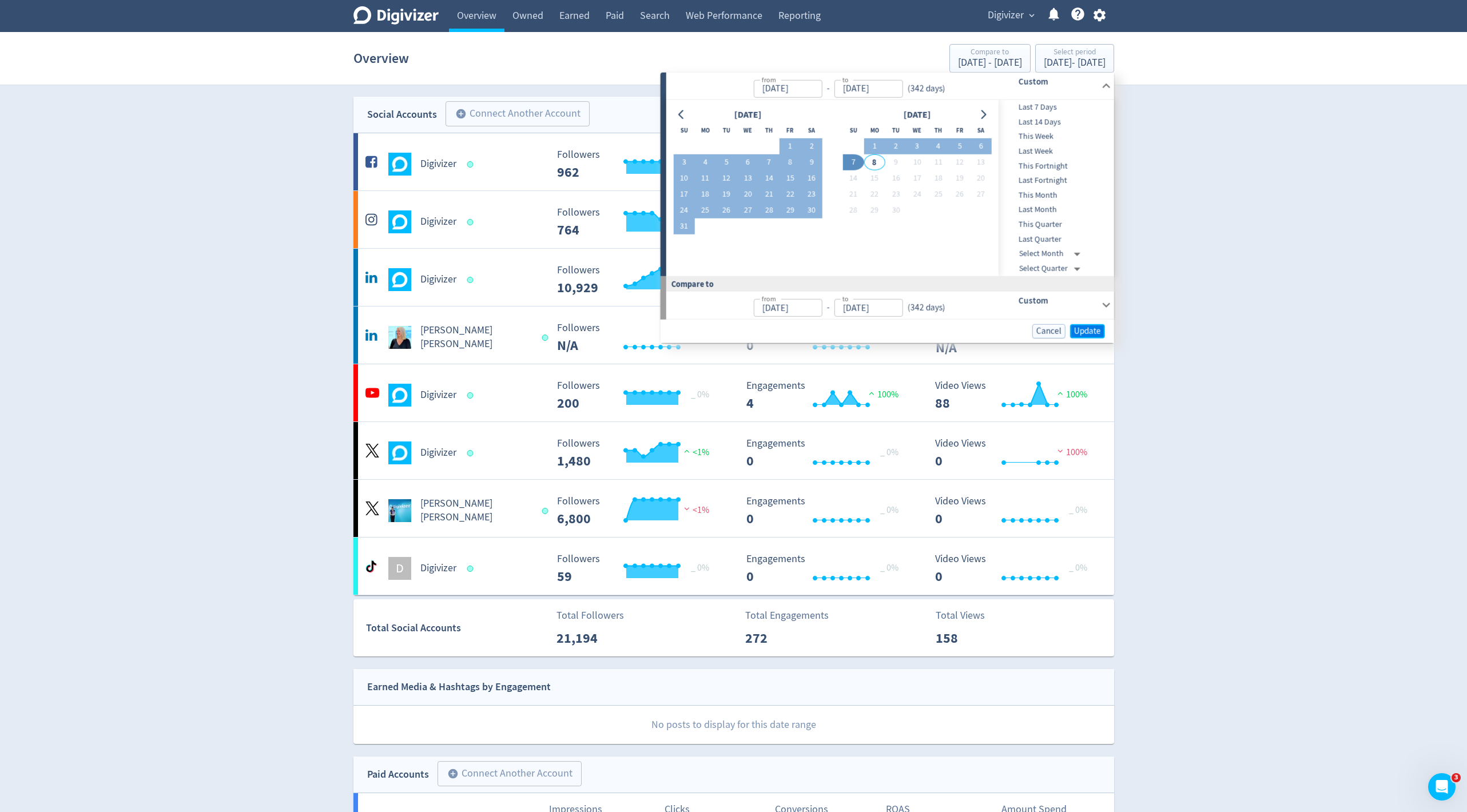
click at [1088, 327] on span "Update" at bounding box center [1087, 330] width 27 height 8
